Goal: Transaction & Acquisition: Register for event/course

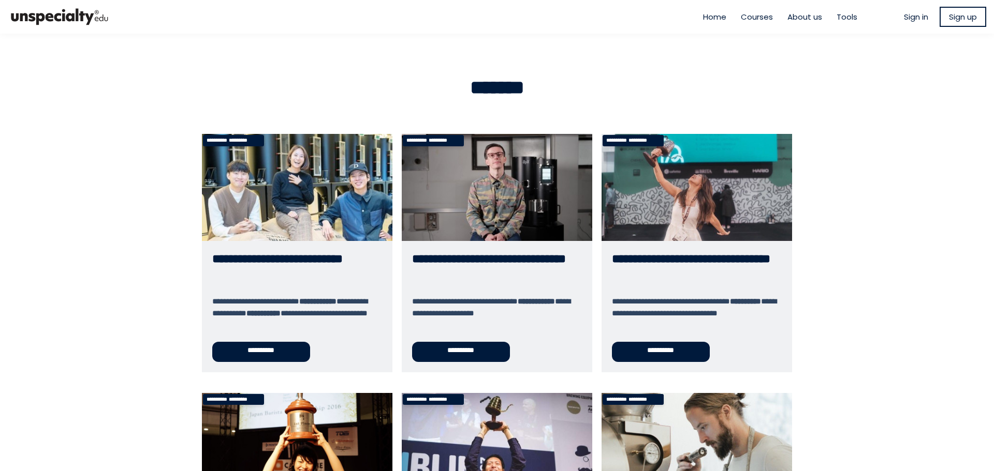
click at [469, 356] on link "**********" at bounding box center [497, 253] width 190 height 238
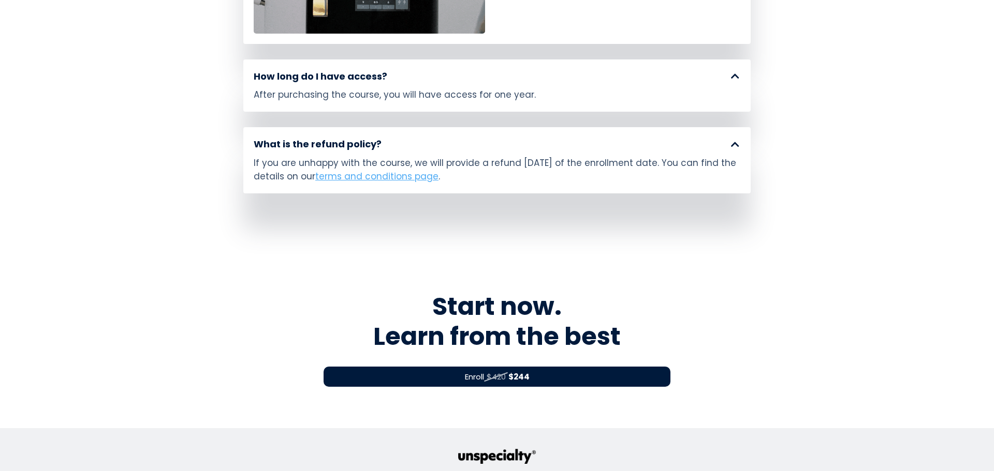
scroll to position [5700, 0]
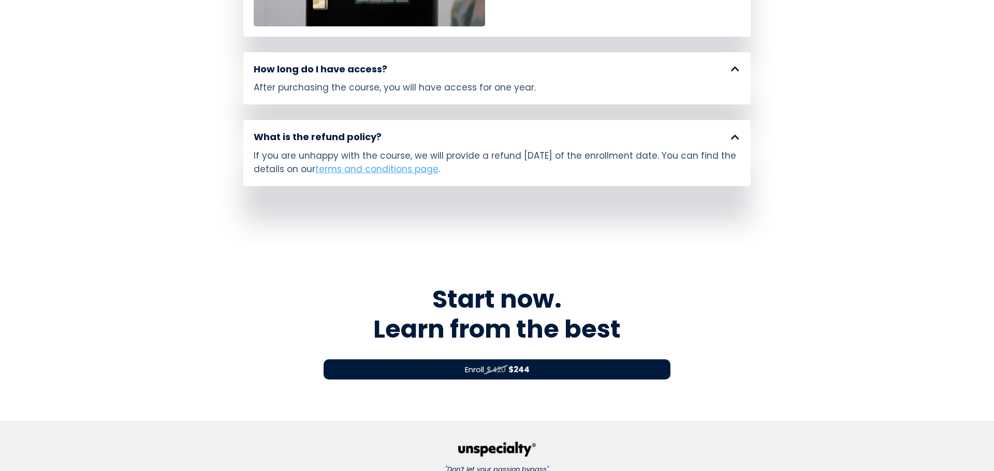
click at [516, 364] on strong "$244" at bounding box center [518, 369] width 21 height 11
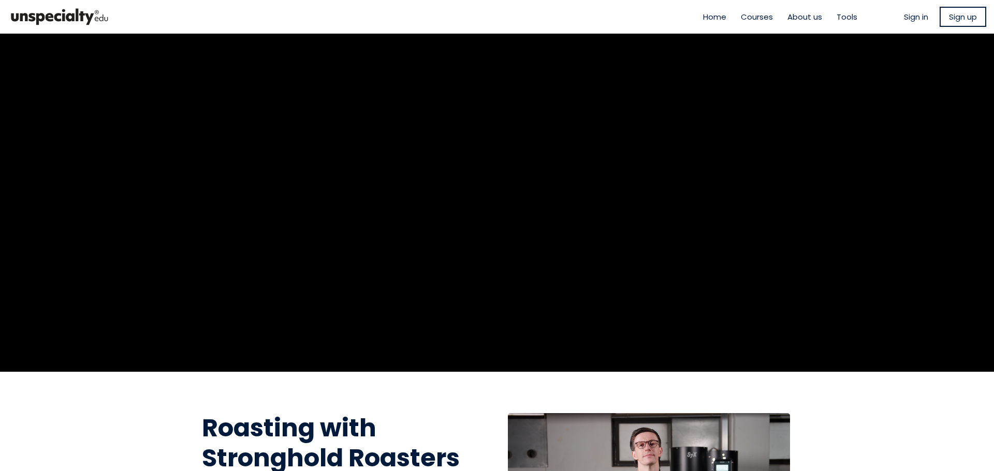
drag, startPoint x: 185, startPoint y: 376, endPoint x: 234, endPoint y: 366, distance: 49.6
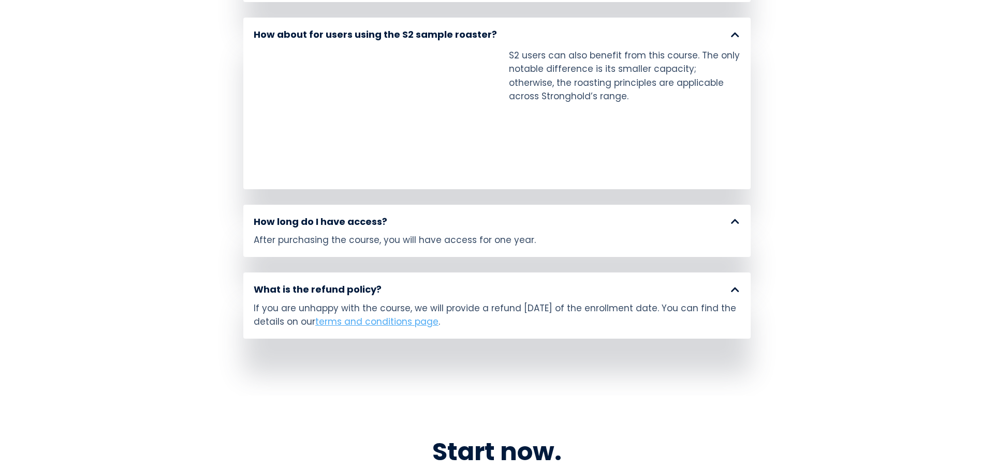
scroll to position [5700, 0]
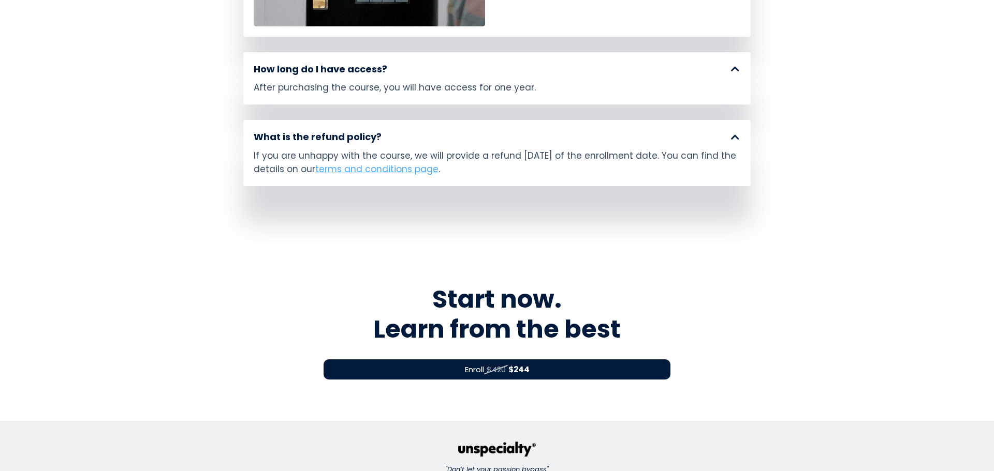
click at [476, 364] on span "Enroll" at bounding box center [474, 370] width 19 height 12
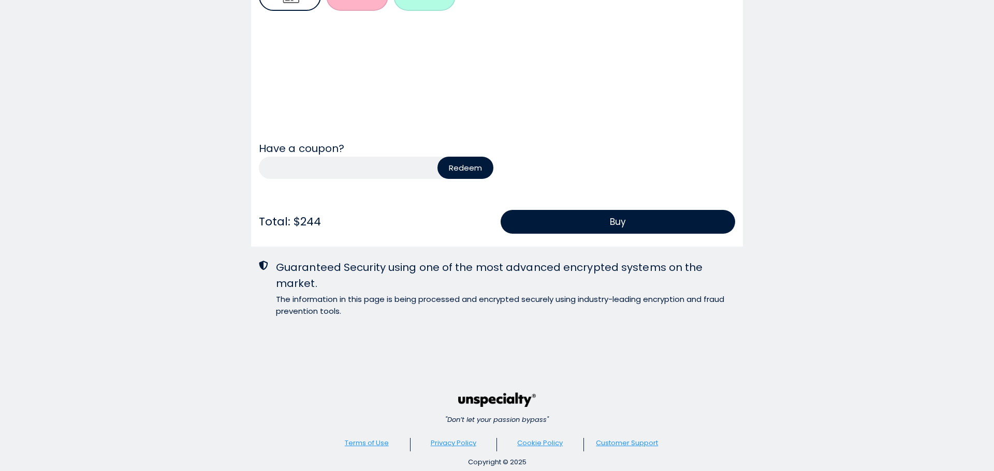
scroll to position [760, 0]
